Goal: Transaction & Acquisition: Subscribe to service/newsletter

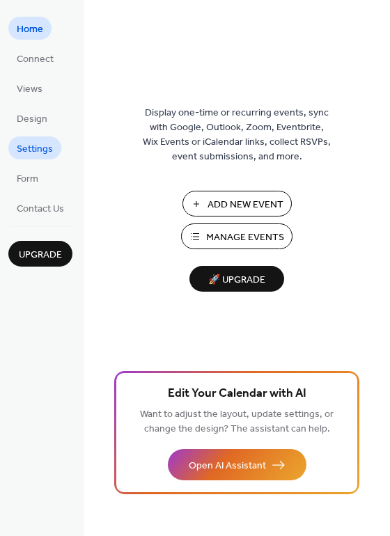
click at [34, 150] on span "Settings" at bounding box center [35, 149] width 36 height 15
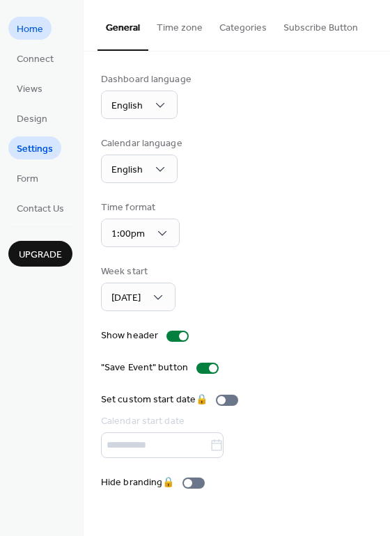
click at [33, 32] on span "Home" at bounding box center [30, 29] width 26 height 15
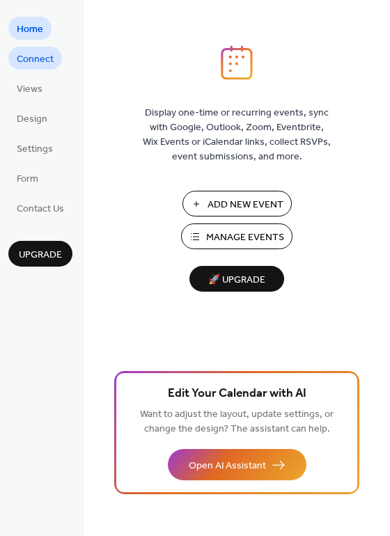
click at [42, 60] on span "Connect" at bounding box center [35, 59] width 37 height 15
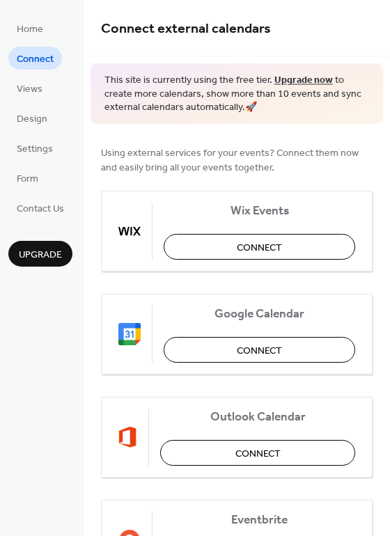
click at [39, 257] on span "Upgrade" at bounding box center [40, 255] width 43 height 15
